Goal: Task Accomplishment & Management: Use online tool/utility

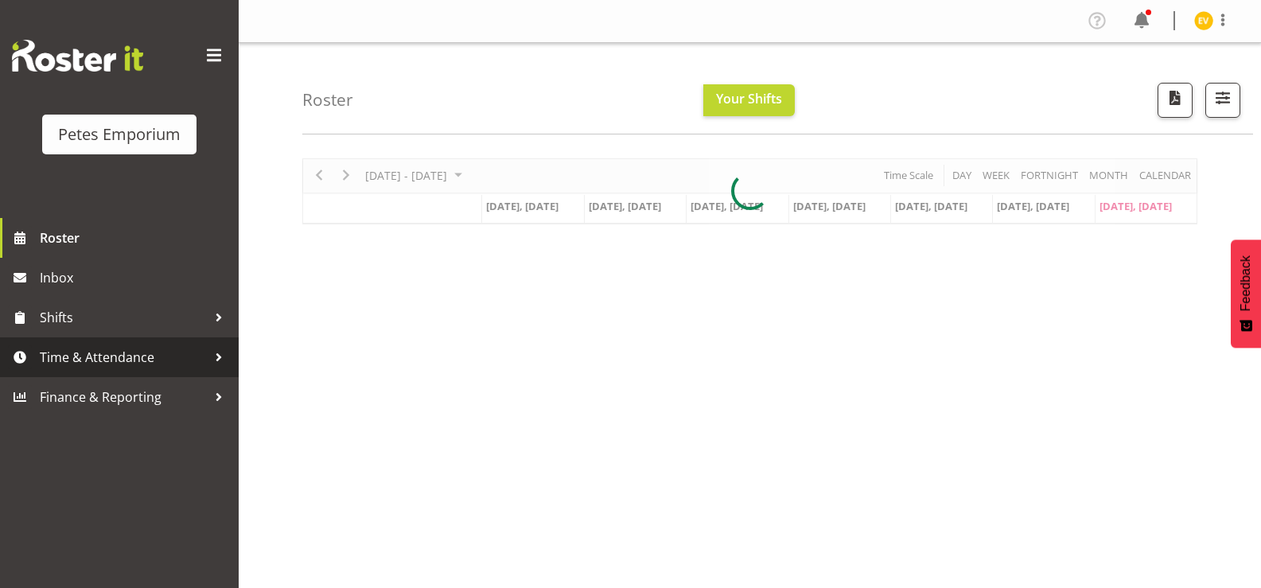
click at [205, 349] on span "Time & Attendance" at bounding box center [123, 357] width 167 height 24
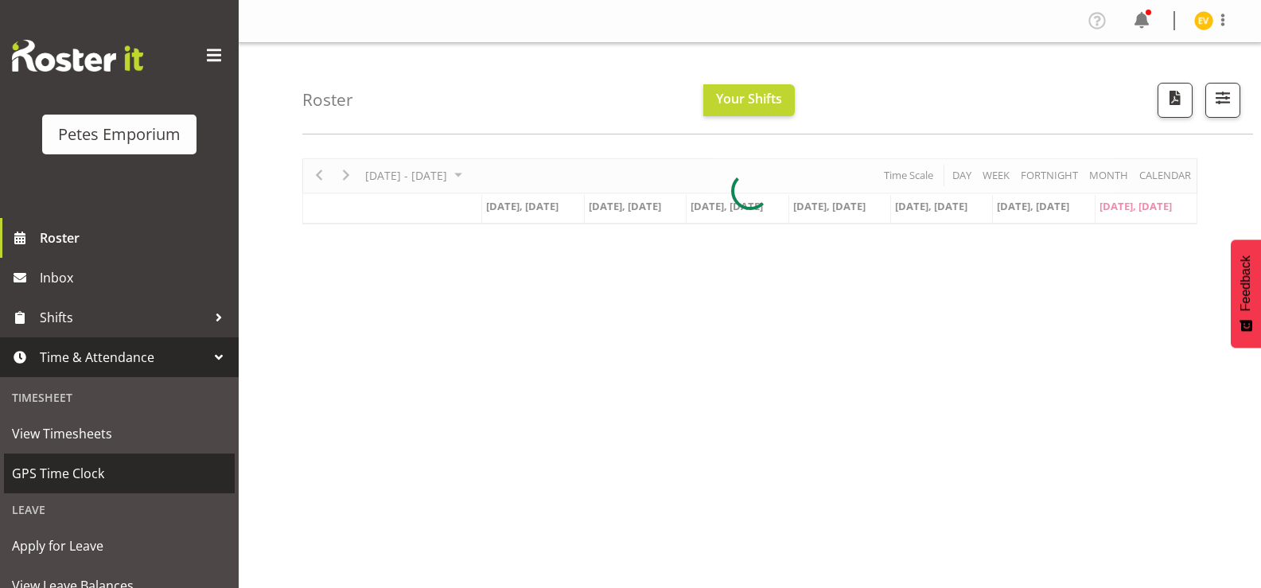
click at [158, 473] on span "GPS Time Clock" at bounding box center [119, 474] width 215 height 24
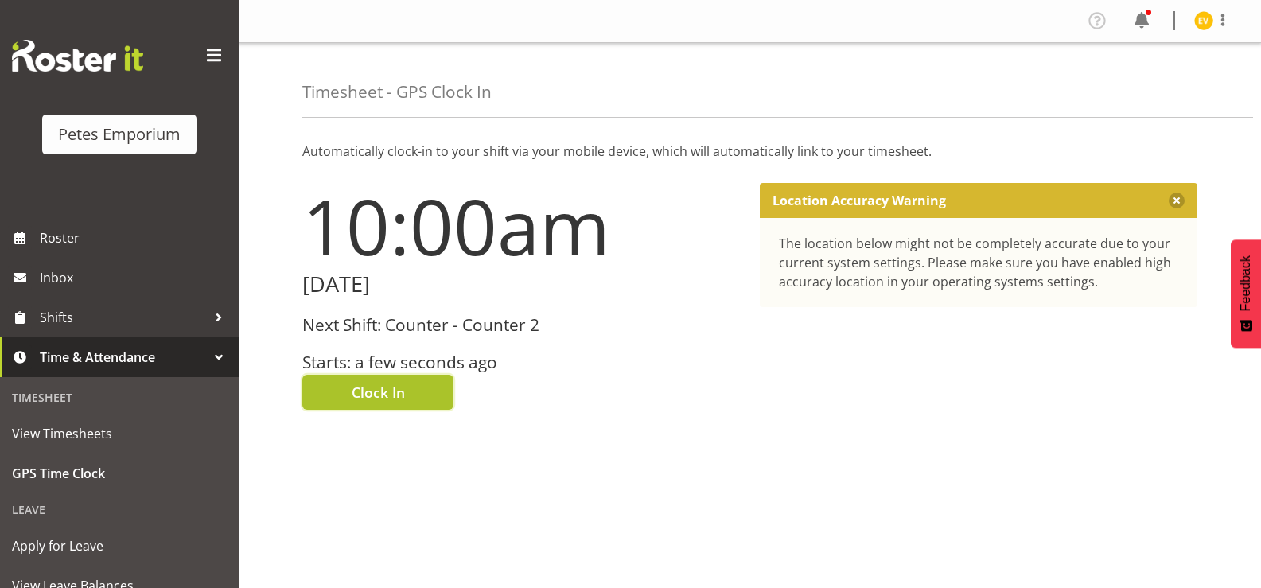
click at [386, 392] on span "Clock In" at bounding box center [378, 392] width 53 height 21
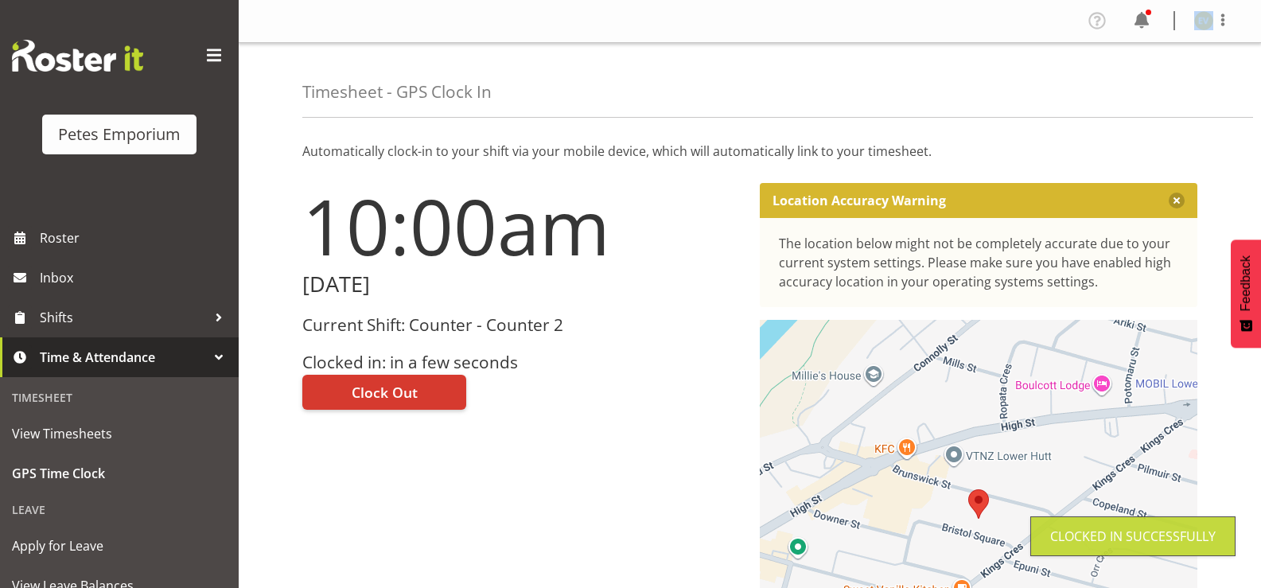
click at [1202, 31] on div "Profile Log Out" at bounding box center [1165, 21] width 161 height 26
click at [1206, 21] on img at bounding box center [1203, 20] width 19 height 19
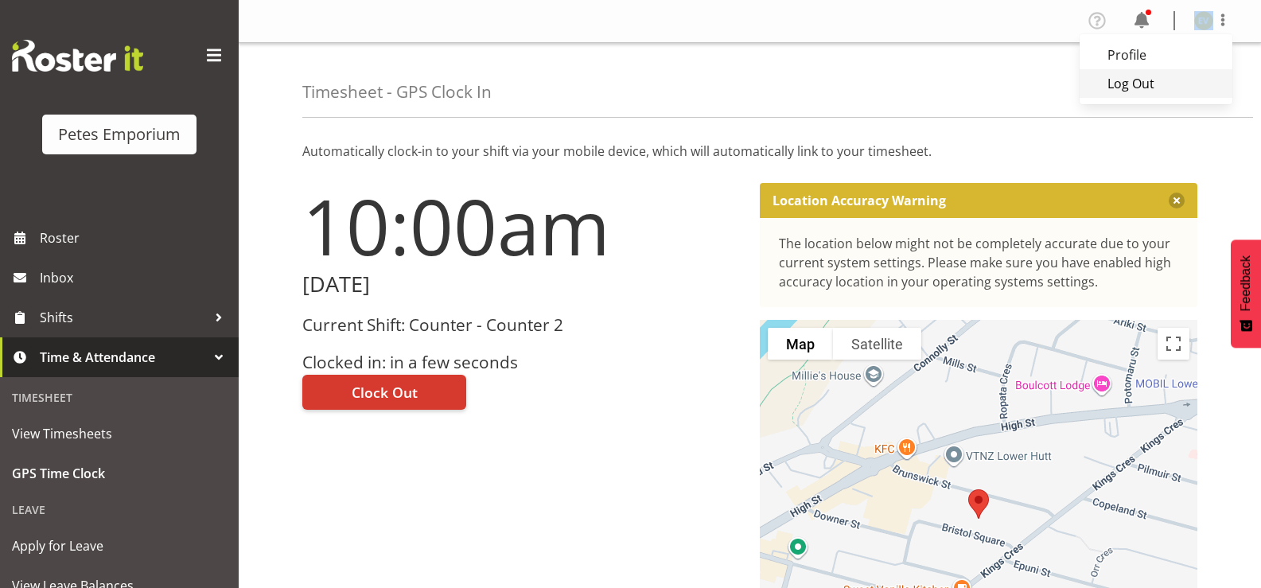
click at [1202, 82] on link "Log Out" at bounding box center [1156, 83] width 153 height 29
